Goal: Task Accomplishment & Management: Complete application form

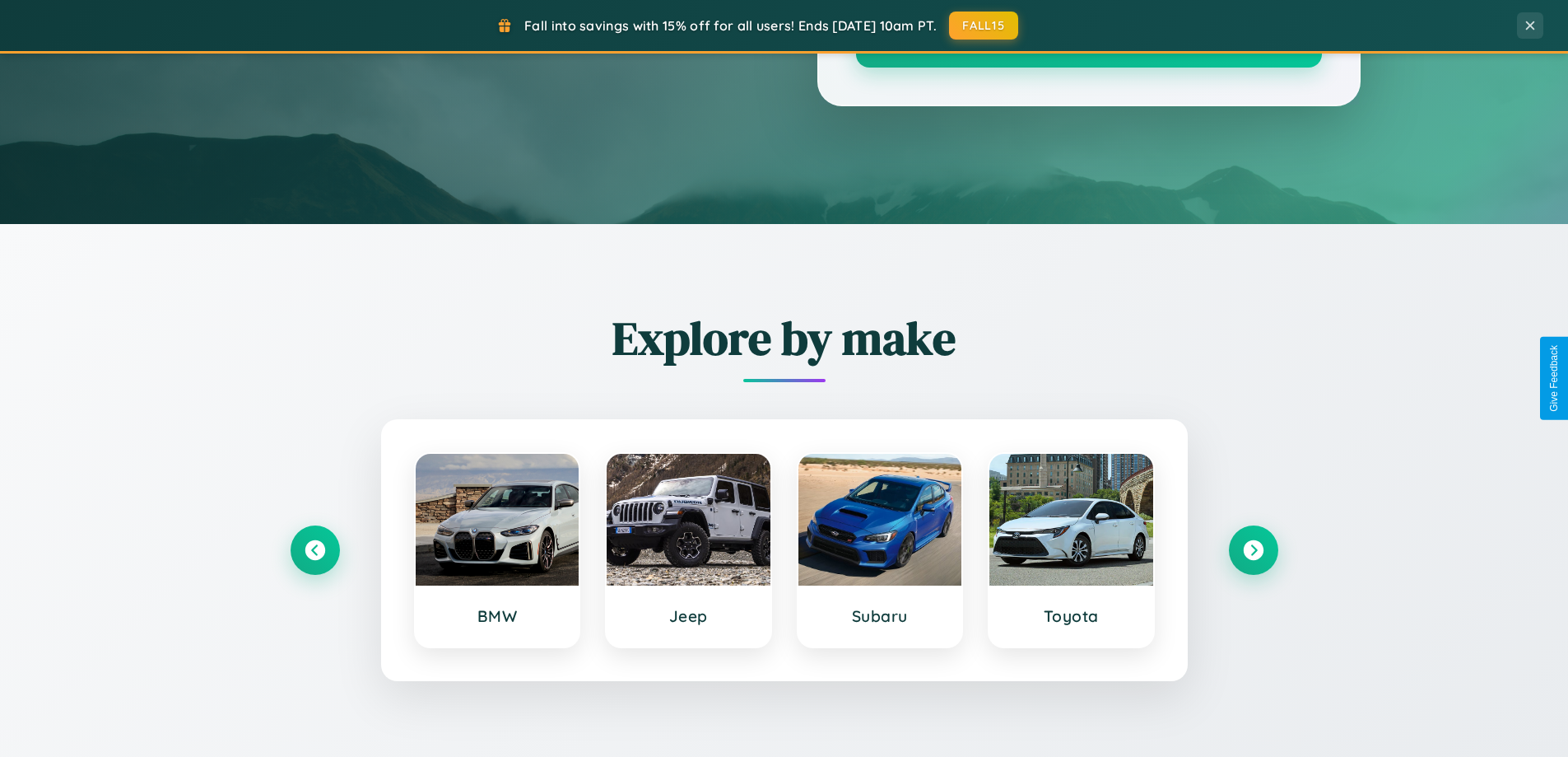
scroll to position [3169, 0]
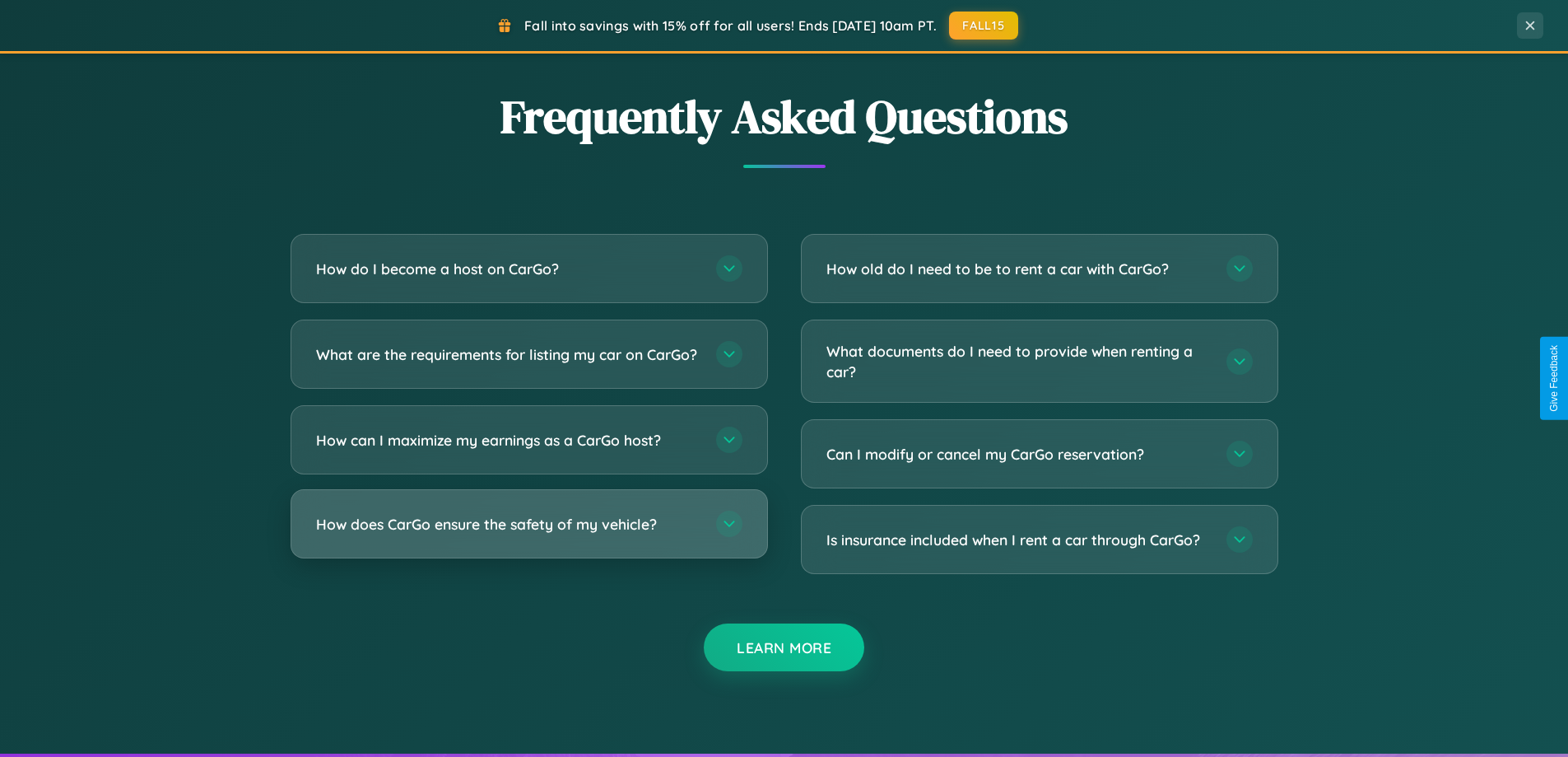
click at [529, 535] on h3 "How does CarGo ensure the safety of my vehicle?" at bounding box center [508, 524] width 384 height 21
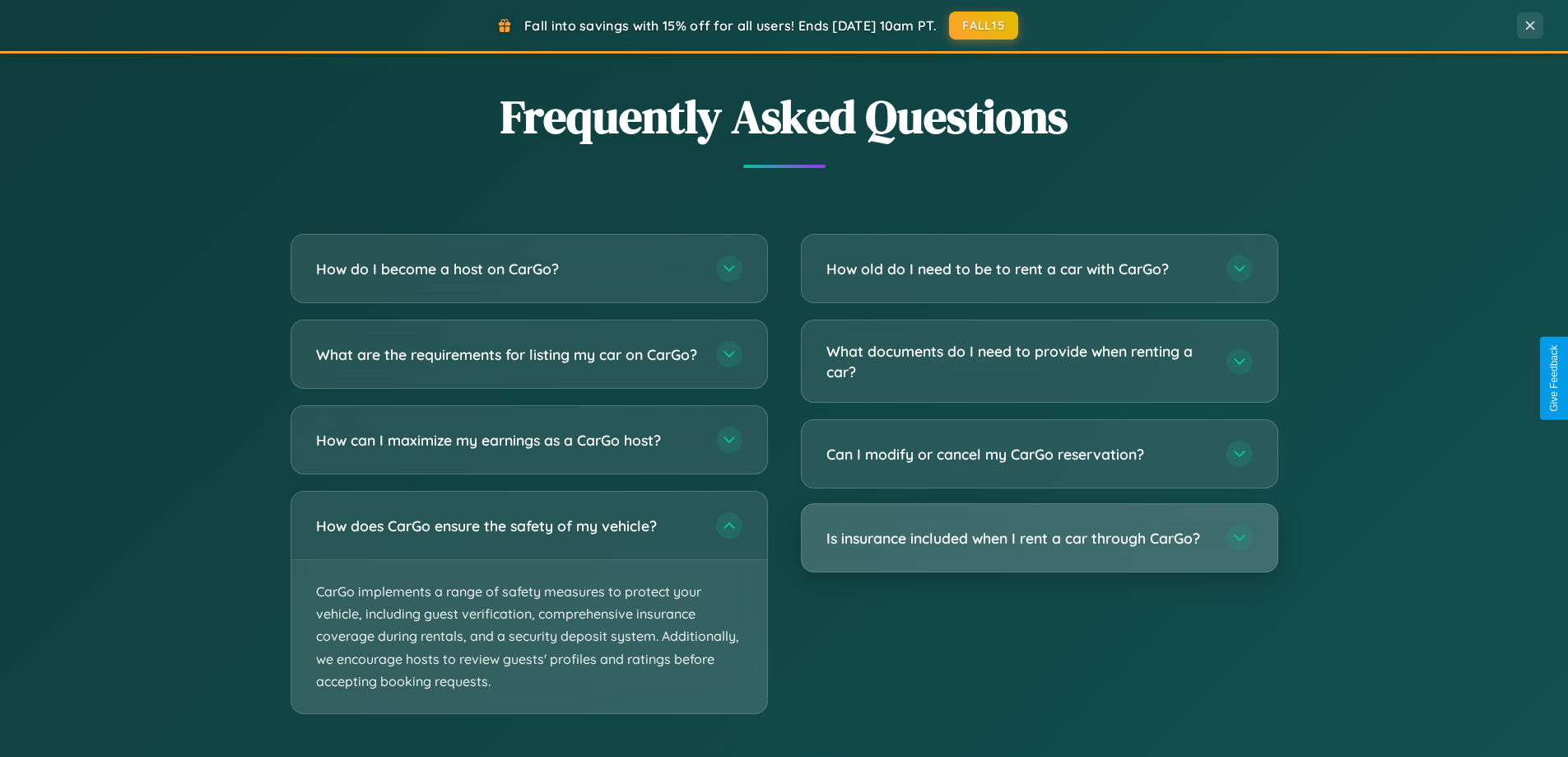
click at [1038, 537] on h3 "Is insurance included when I rent a car through CarGo?" at bounding box center [1019, 538] width 384 height 21
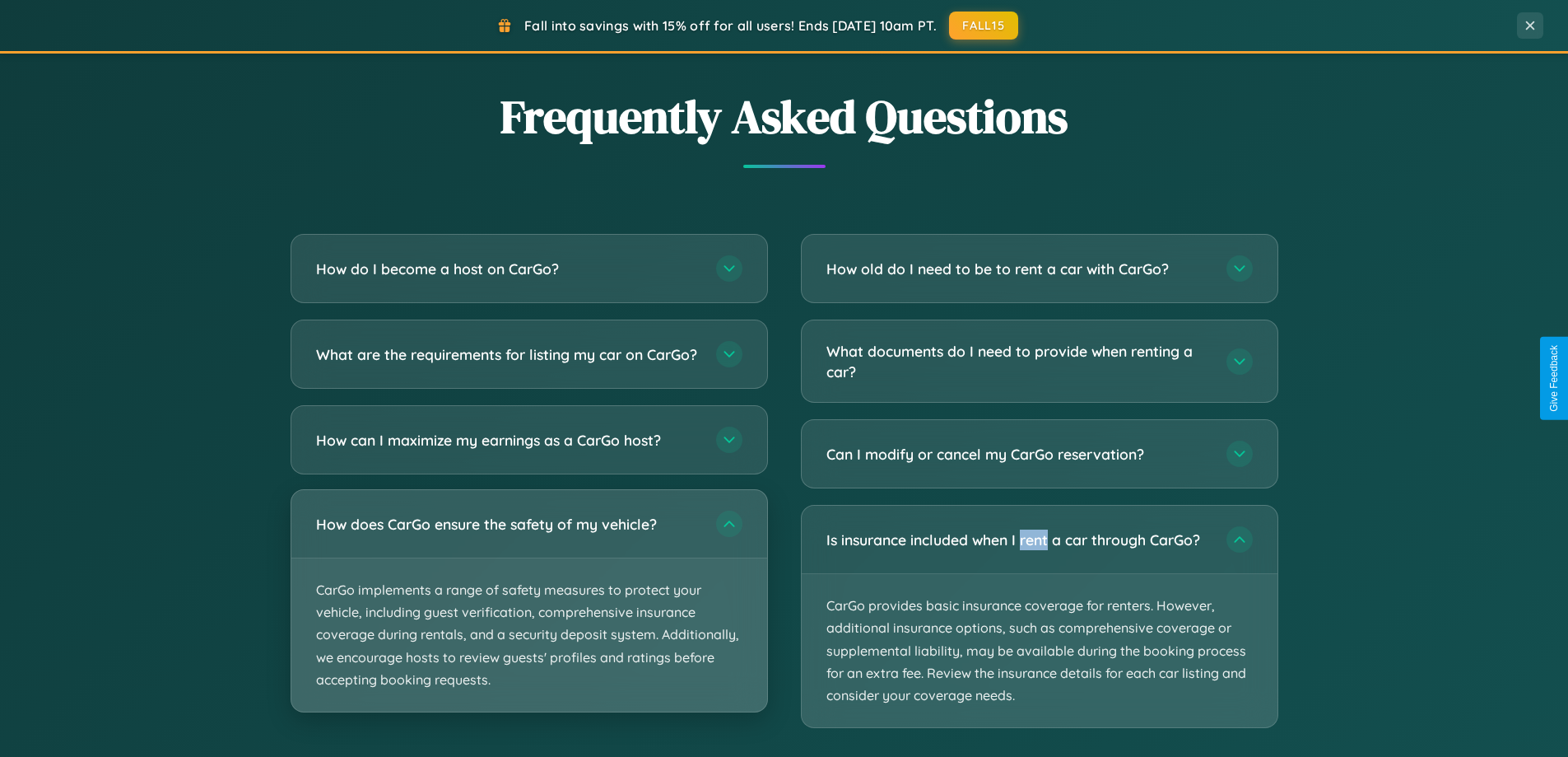
click at [529, 616] on p "CarGo implements a range of safety measures to protect your vehicle, including …" at bounding box center [529, 635] width 476 height 153
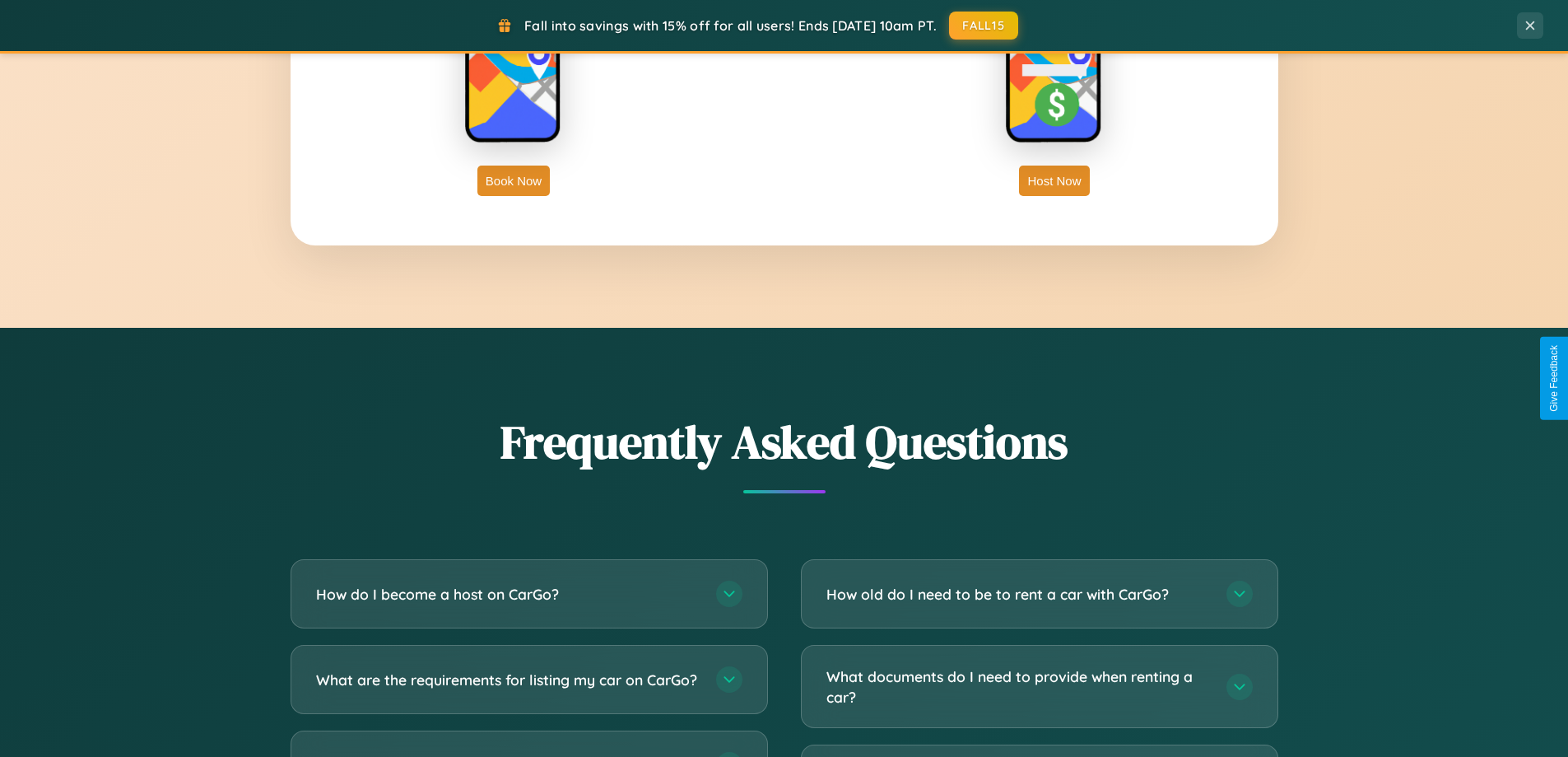
scroll to position [2647, 0]
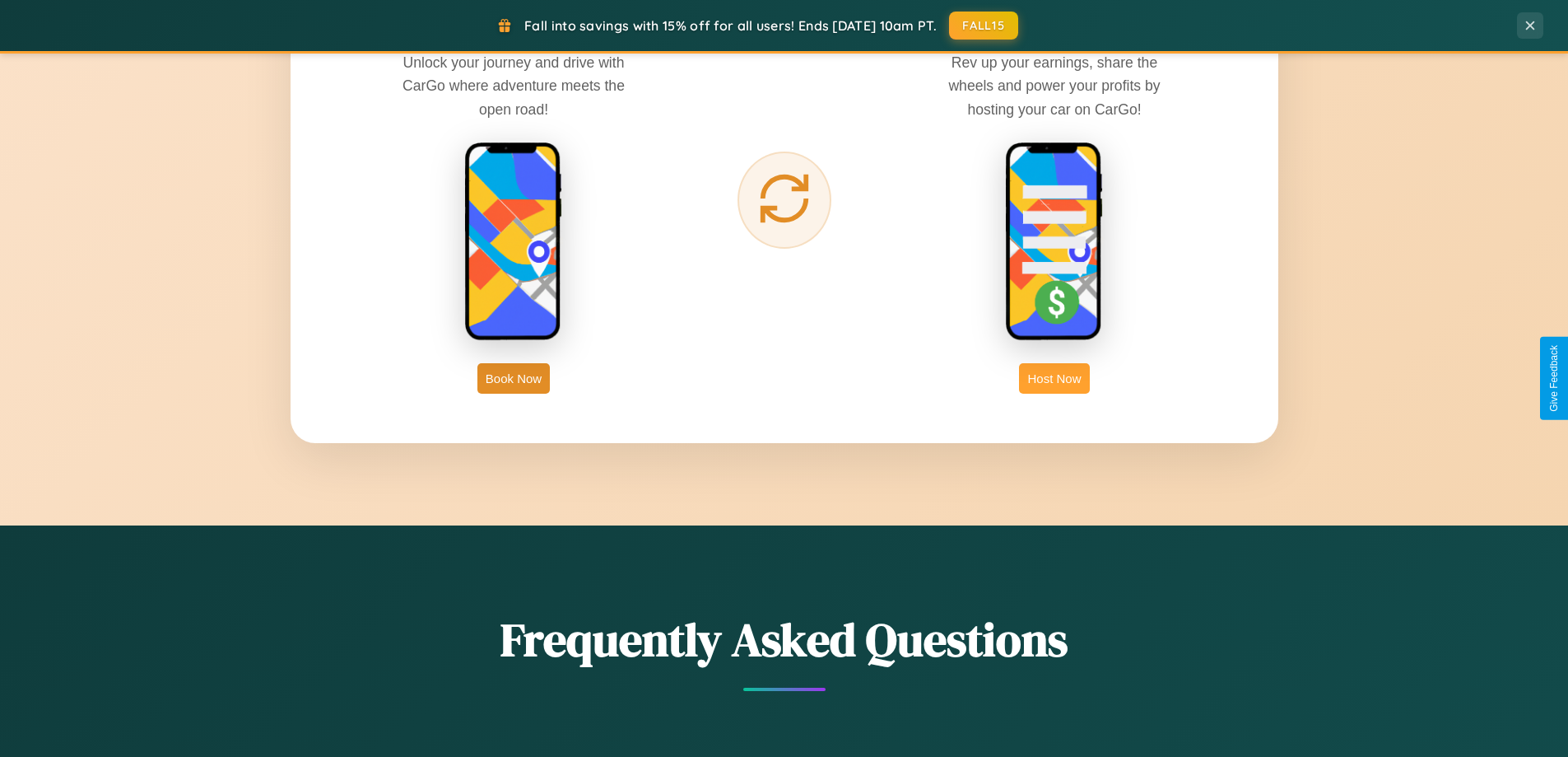
click at [1054, 378] on button "Host Now" at bounding box center [1054, 378] width 70 height 30
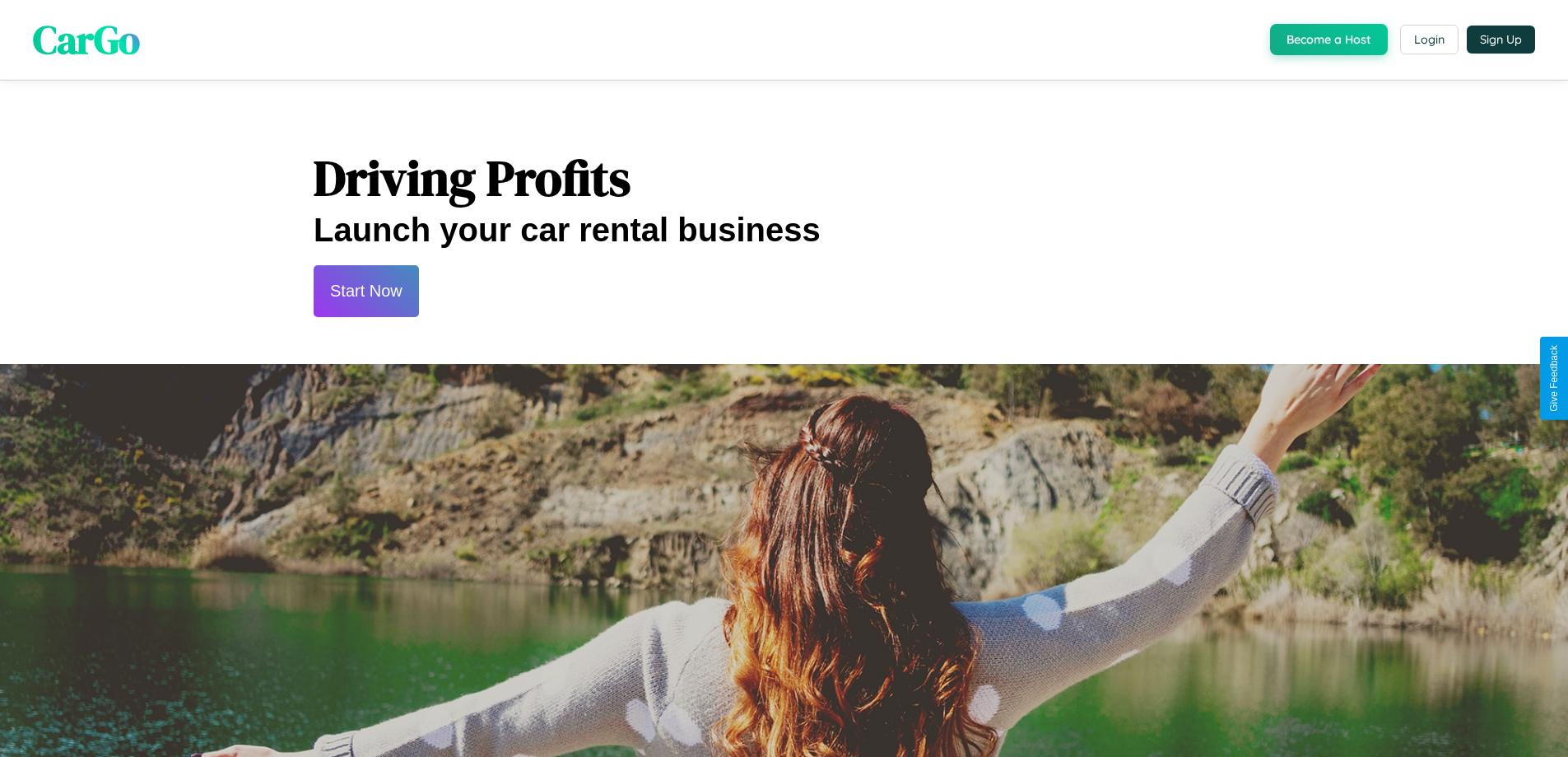
click at [365, 290] on button "Start Now" at bounding box center [366, 290] width 105 height 52
